Goal: Task Accomplishment & Management: Manage account settings

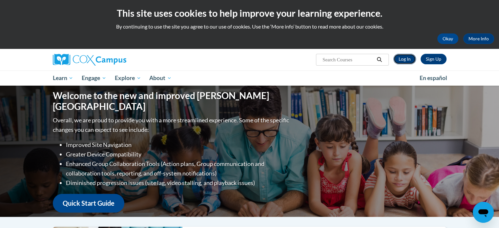
click at [402, 60] on link "Log In" at bounding box center [404, 59] width 23 height 10
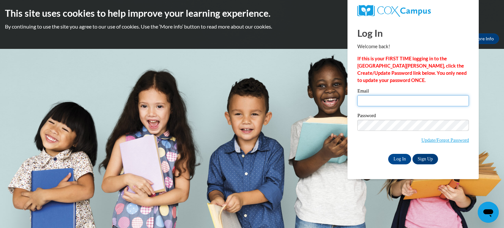
click at [396, 105] on input "Email" at bounding box center [412, 100] width 111 height 11
type input "[EMAIL_ADDRESS][DOMAIN_NAME]"
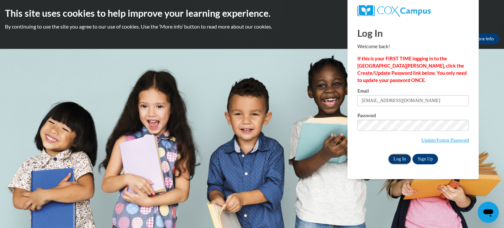
click at [402, 156] on input "Log In" at bounding box center [399, 159] width 23 height 10
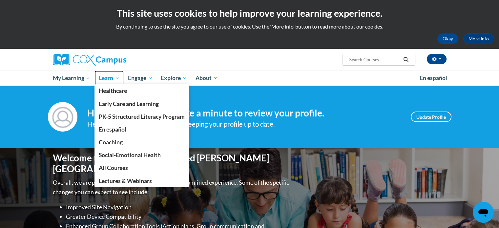
click at [108, 80] on span "Learn" at bounding box center [109, 78] width 21 height 8
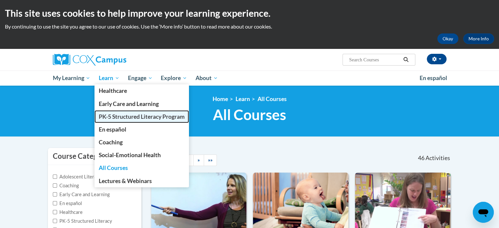
click at [119, 117] on span "PK-5 Structured Literacy Program" at bounding box center [142, 116] width 86 height 7
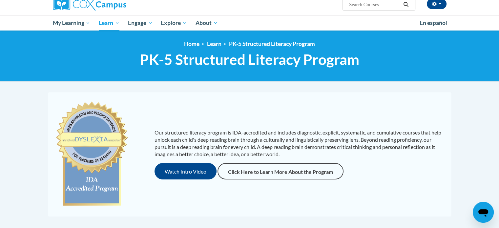
scroll to position [55, 0]
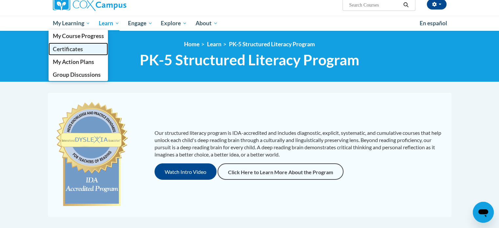
click at [78, 48] on span "Certificates" at bounding box center [67, 49] width 30 height 7
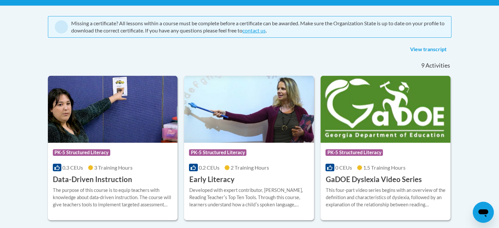
scroll to position [131, 0]
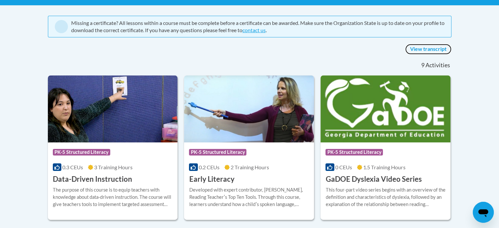
click at [429, 51] on link "View transcript" at bounding box center [428, 49] width 46 height 10
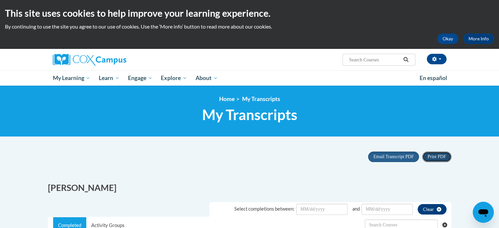
click at [434, 156] on span "Print PDF" at bounding box center [436, 156] width 18 height 5
